Goal: Task Accomplishment & Management: Use online tool/utility

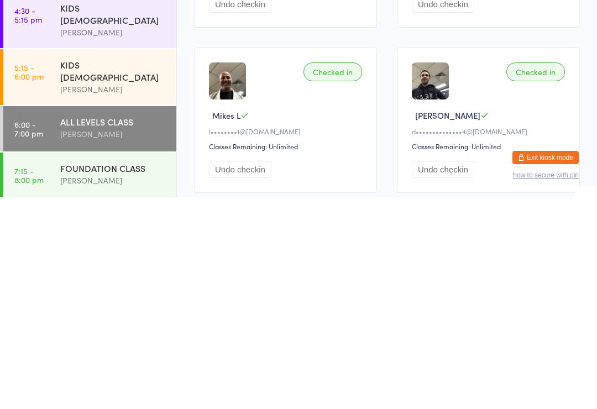
click at [126, 386] on div "[PERSON_NAME]" at bounding box center [113, 392] width 107 height 13
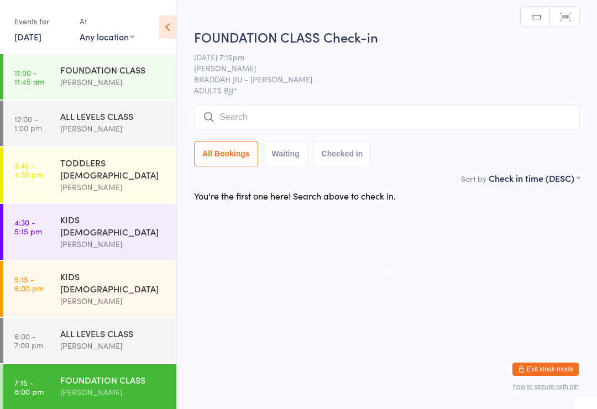
click at [361, 102] on div "FOUNDATION CLASS Check-in [DATE] 7:15pm [PERSON_NAME] BRADDAH JIU - JITSU SYDEN…" at bounding box center [387, 100] width 386 height 144
click at [370, 120] on input "search" at bounding box center [387, 116] width 386 height 25
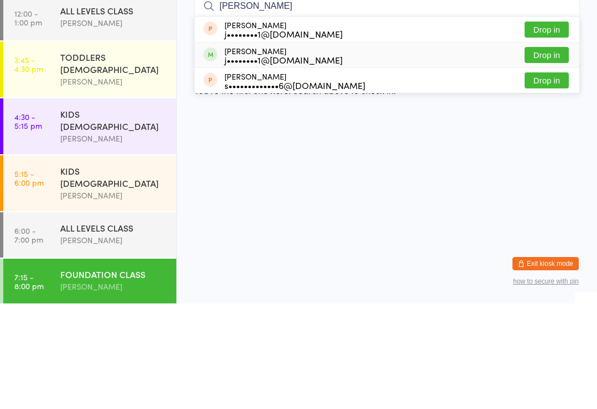
type input "[PERSON_NAME]"
click at [369, 148] on div "[PERSON_NAME] j••••••••1@[DOMAIN_NAME] Drop in" at bounding box center [386, 160] width 385 height 25
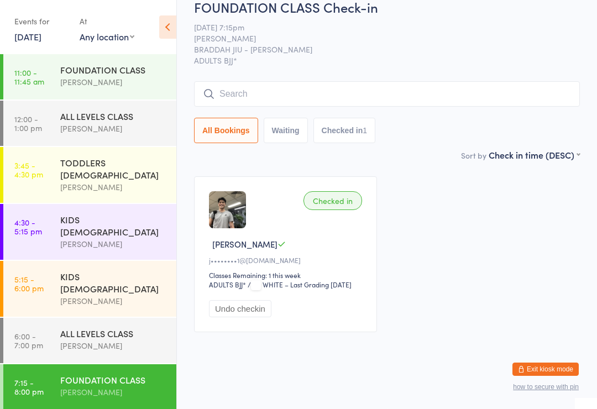
click at [250, 133] on div "All Bookings Waiting Checked in 1" at bounding box center [387, 112] width 386 height 62
click at [296, 104] on input "search" at bounding box center [387, 93] width 386 height 25
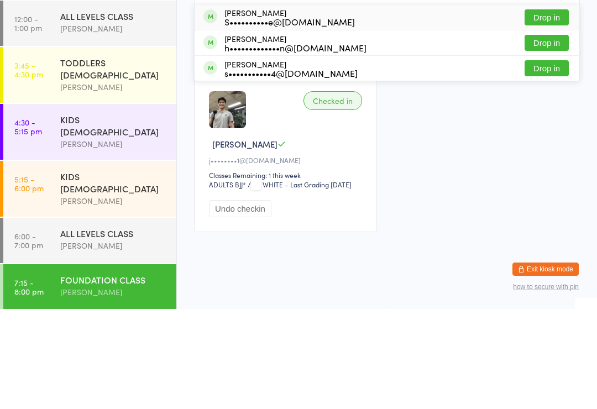
type input "[PERSON_NAME]"
click at [545, 109] on button "Drop in" at bounding box center [546, 117] width 44 height 16
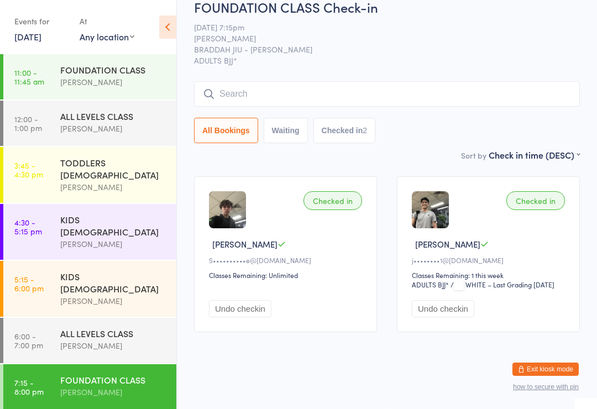
click at [453, 82] on input "search" at bounding box center [387, 93] width 386 height 25
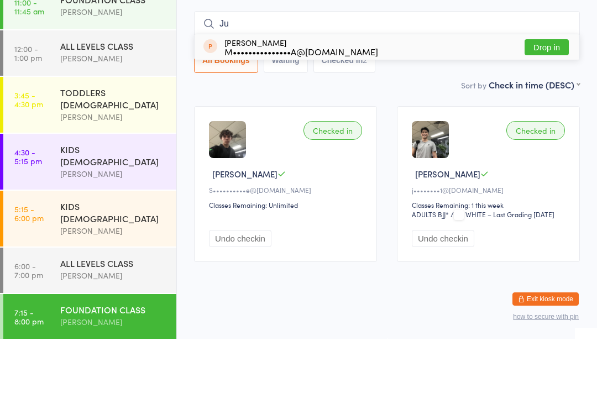
type input "J"
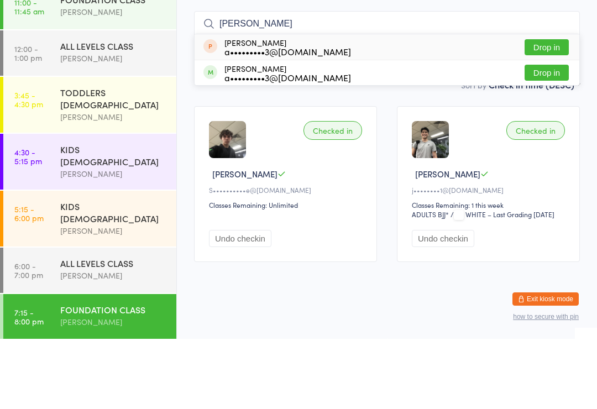
type input "[PERSON_NAME]"
click at [546, 135] on button "Drop in" at bounding box center [546, 143] width 44 height 16
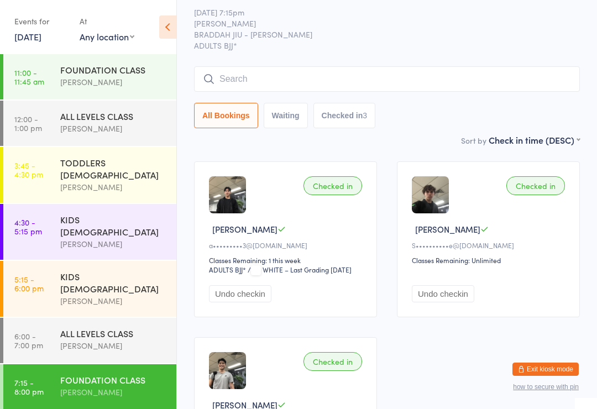
scroll to position [0, 0]
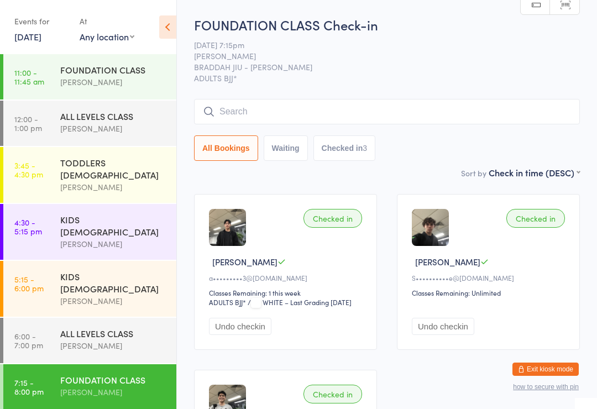
click at [305, 108] on input "search" at bounding box center [387, 111] width 386 height 25
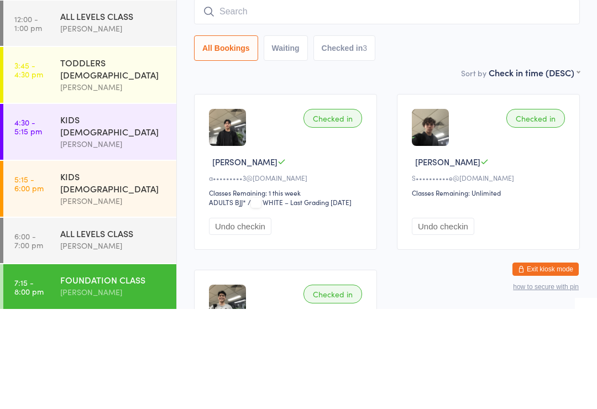
click at [346, 99] on input "search" at bounding box center [387, 111] width 386 height 25
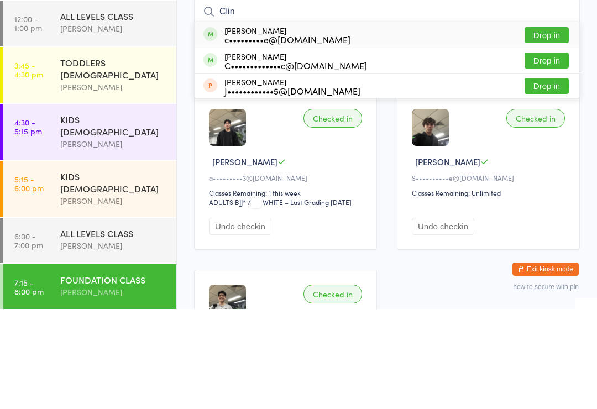
type input "Clin"
click at [555, 152] on button "Drop in" at bounding box center [546, 160] width 44 height 16
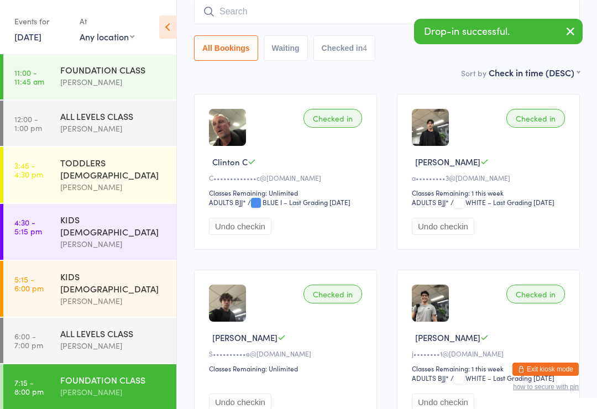
click at [133, 327] on div "ALL LEVELS CLASS" at bounding box center [113, 333] width 107 height 12
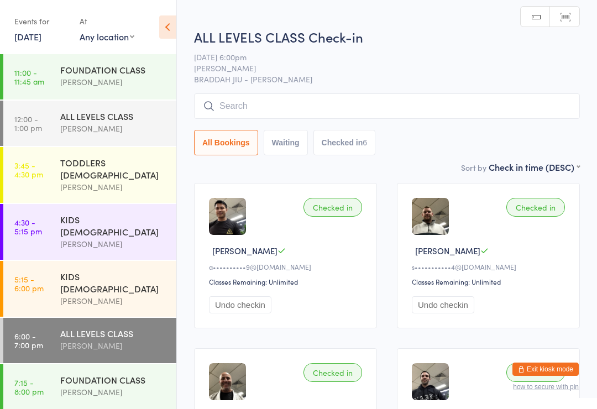
click at [341, 101] on input "search" at bounding box center [387, 105] width 386 height 25
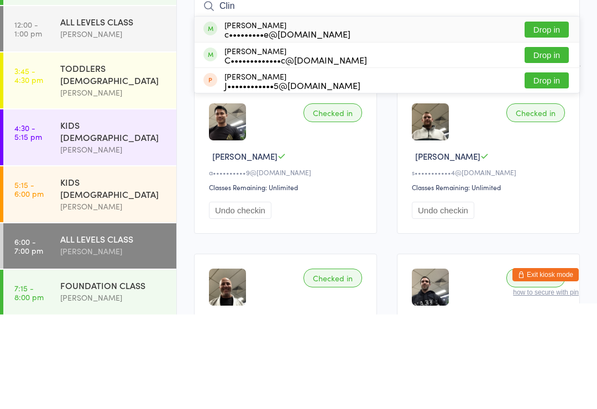
type input "Clin"
click at [560, 141] on button "Drop in" at bounding box center [546, 149] width 44 height 16
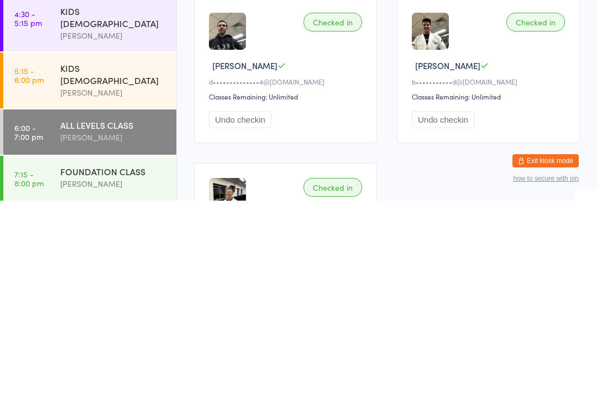
scroll to position [318, 0]
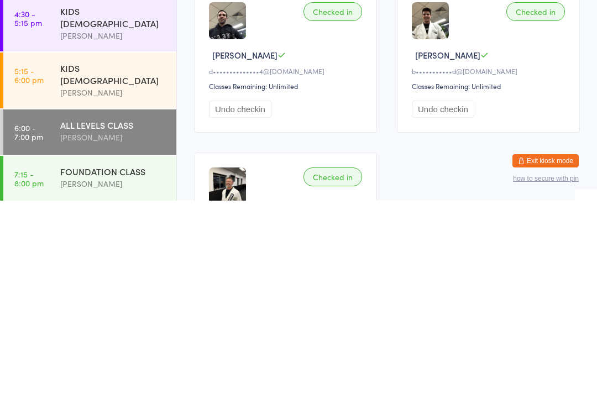
click at [106, 339] on div "[PERSON_NAME]" at bounding box center [113, 345] width 107 height 13
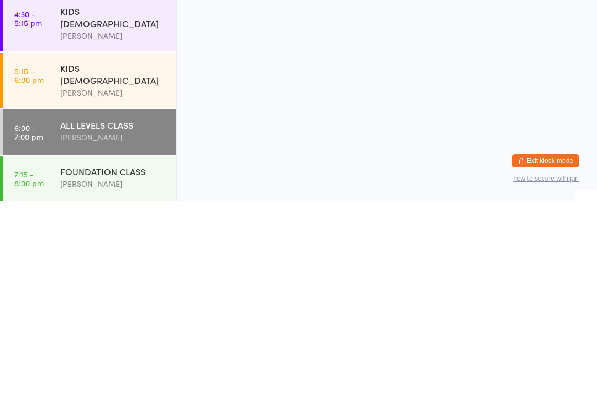
scroll to position [0, 0]
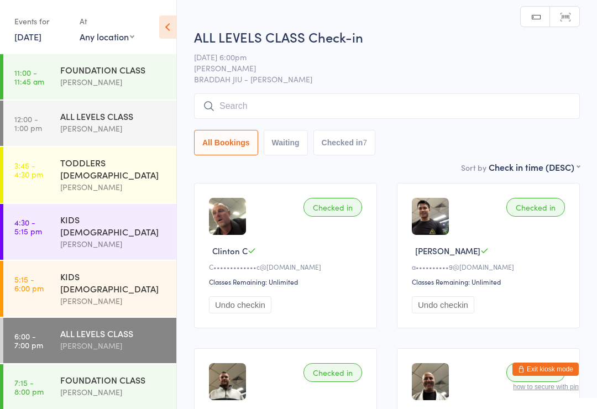
click at [326, 104] on input "search" at bounding box center [387, 105] width 386 height 25
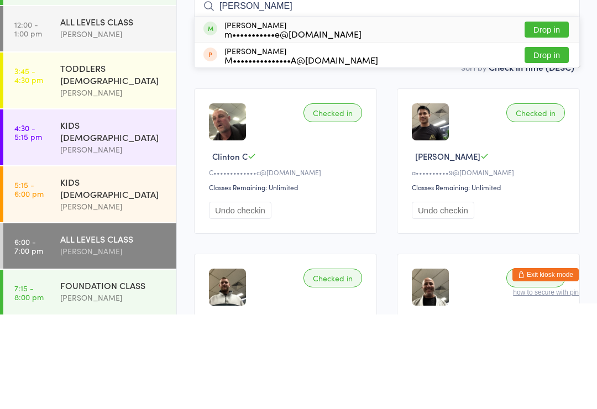
type input "[PERSON_NAME]"
click at [549, 116] on button "Drop in" at bounding box center [546, 124] width 44 height 16
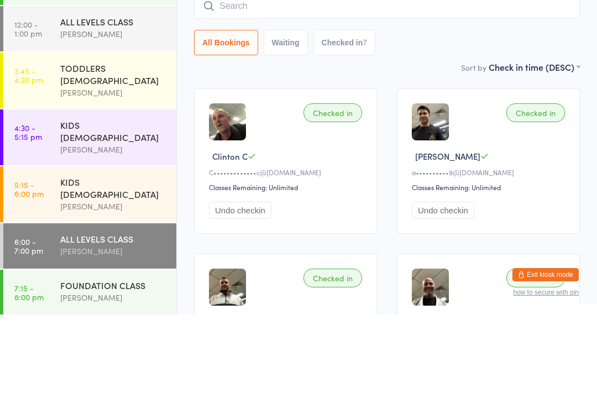
scroll to position [94, 0]
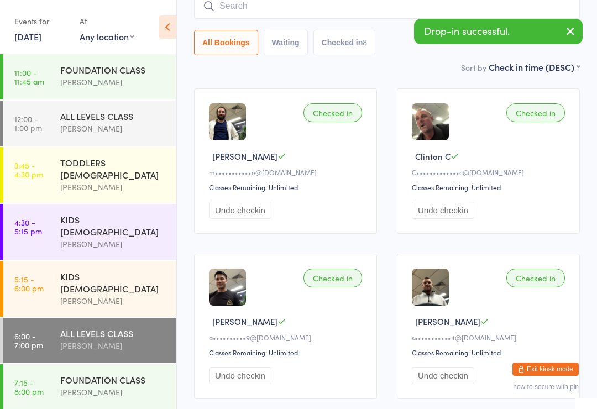
click at [117, 374] on div "FOUNDATION CLASS" at bounding box center [113, 380] width 107 height 12
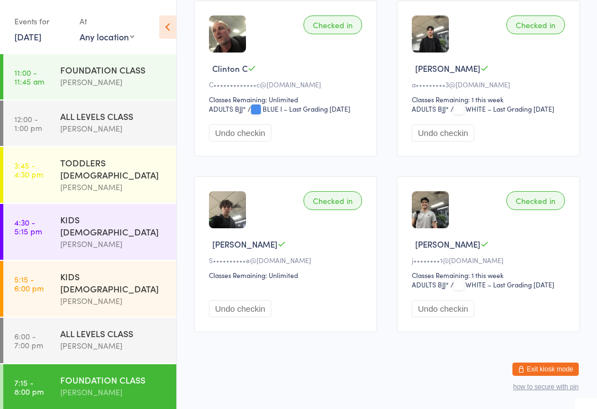
scroll to position [199, 0]
